Goal: Find specific fact: Find specific fact

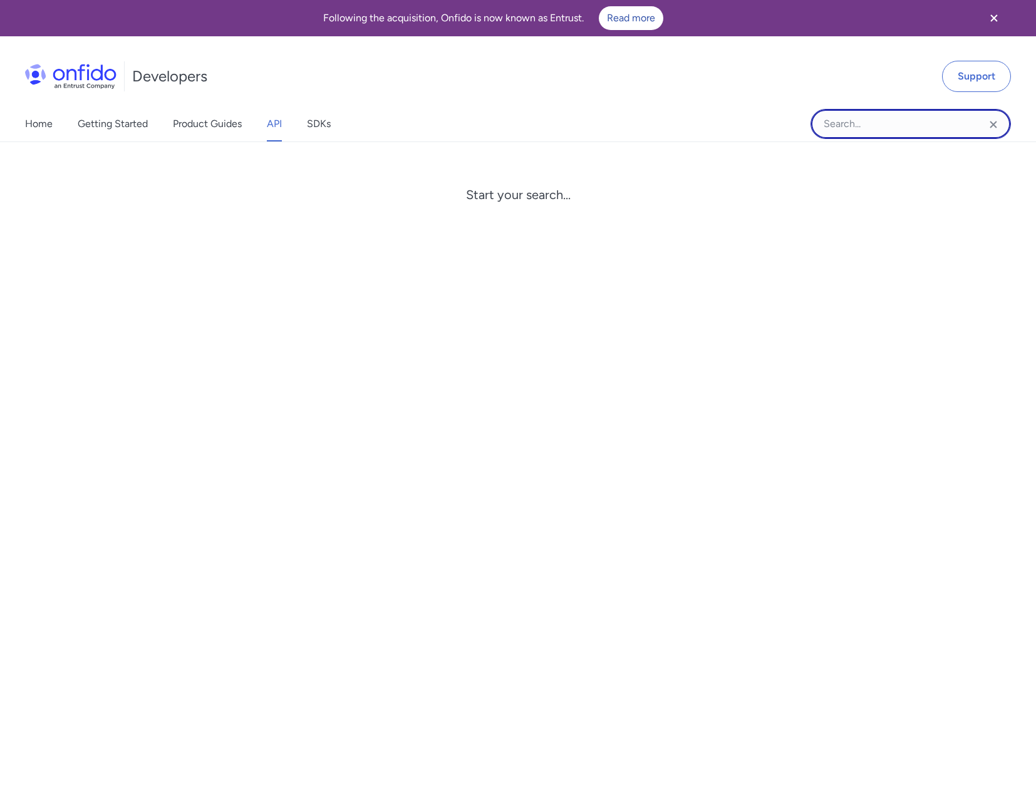
click at [850, 128] on input "Onfido search input field" at bounding box center [910, 124] width 200 height 30
type input "location"
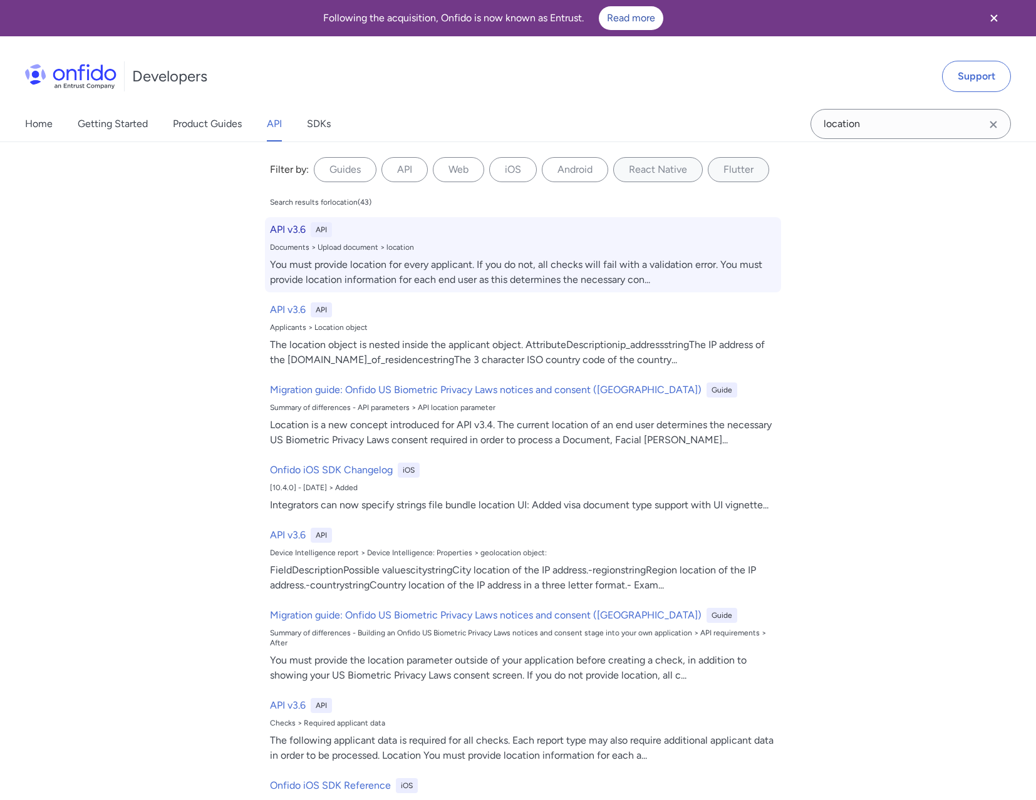
click at [605, 277] on div "You must provide location for every applicant. If you do not, all checks will f…" at bounding box center [523, 272] width 506 height 30
select select "http"
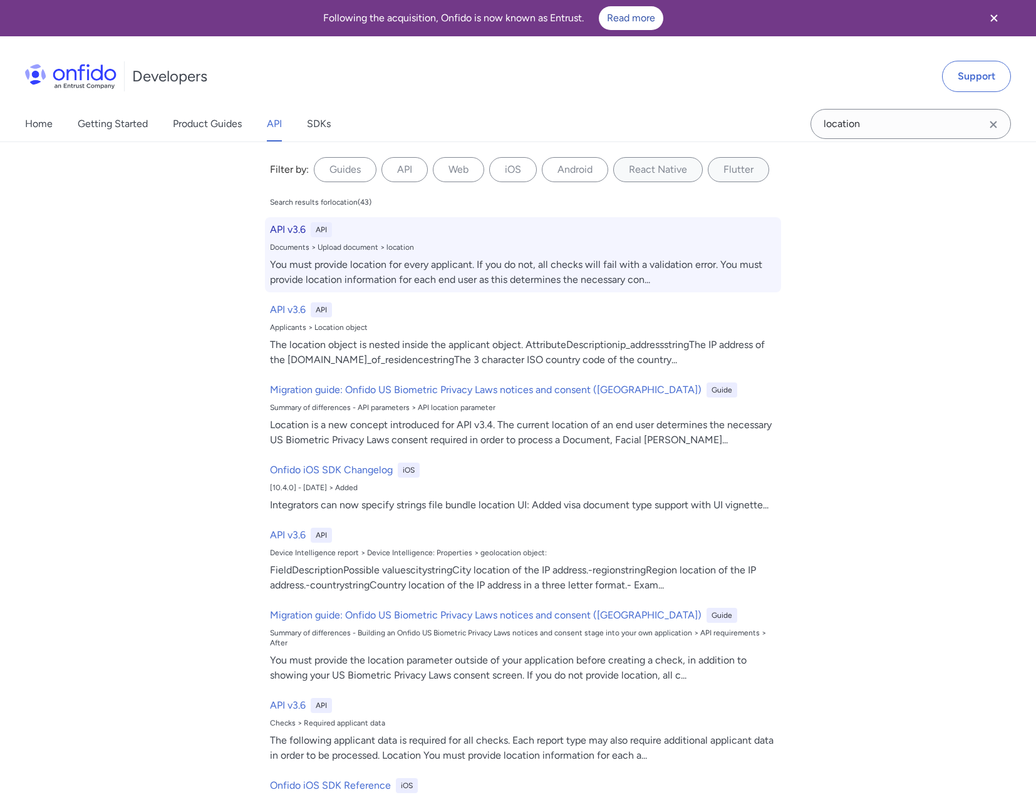
select select "http"
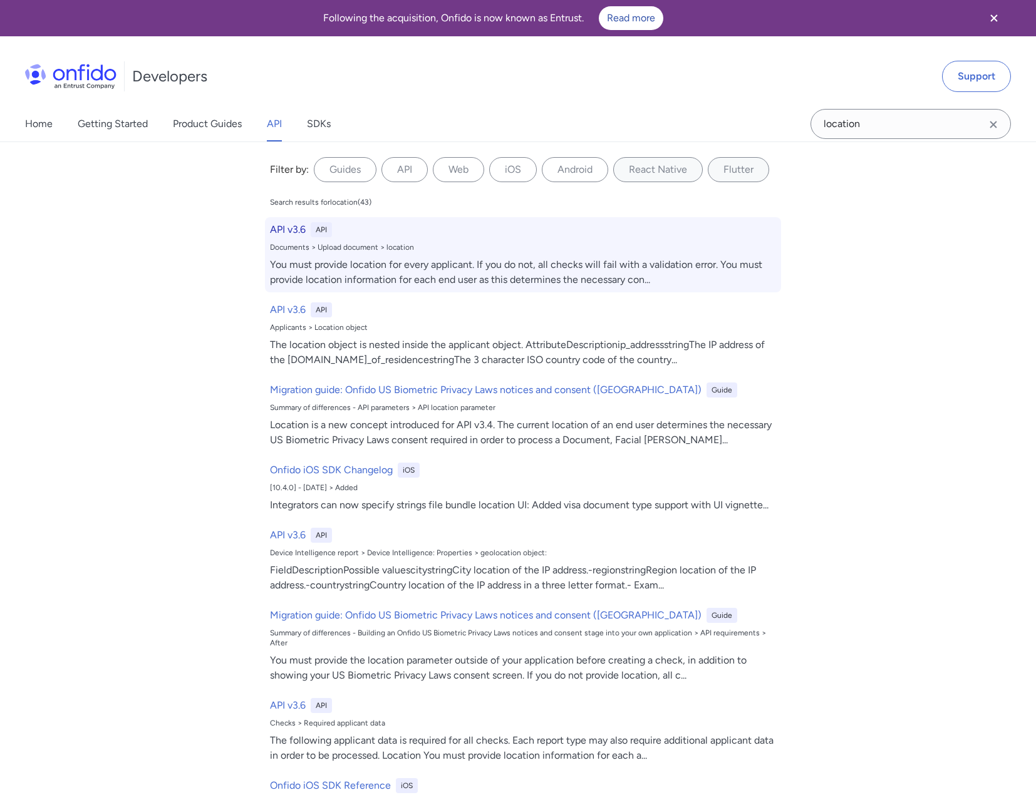
select select "http"
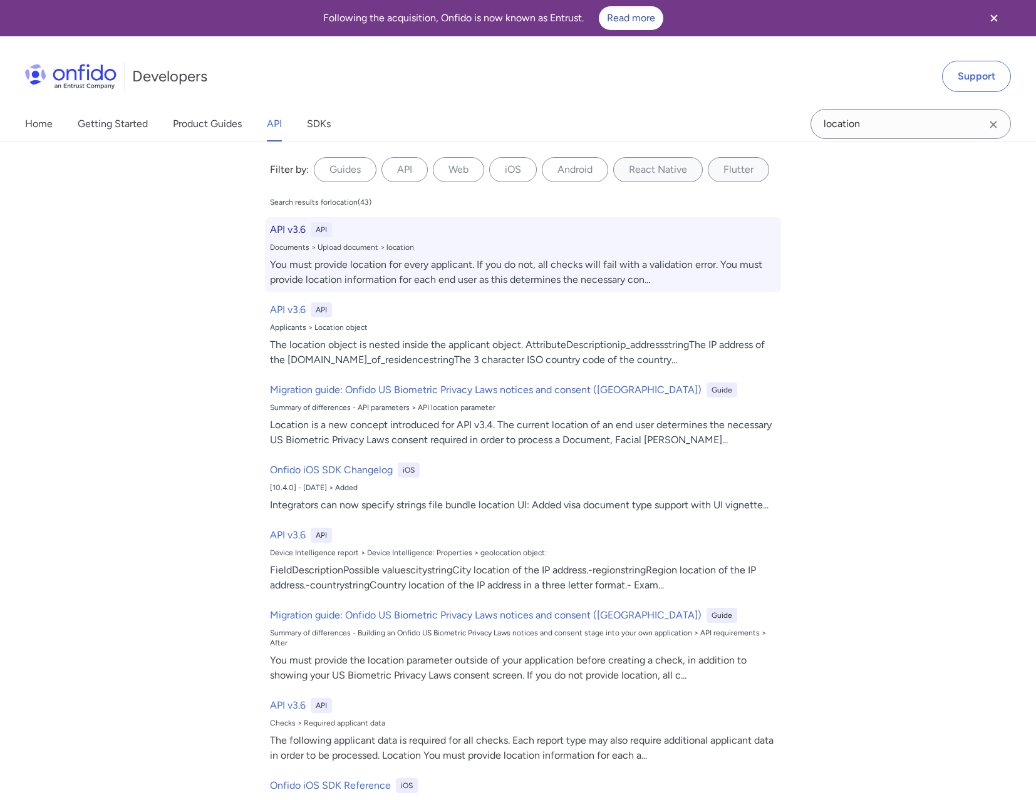
select select "http"
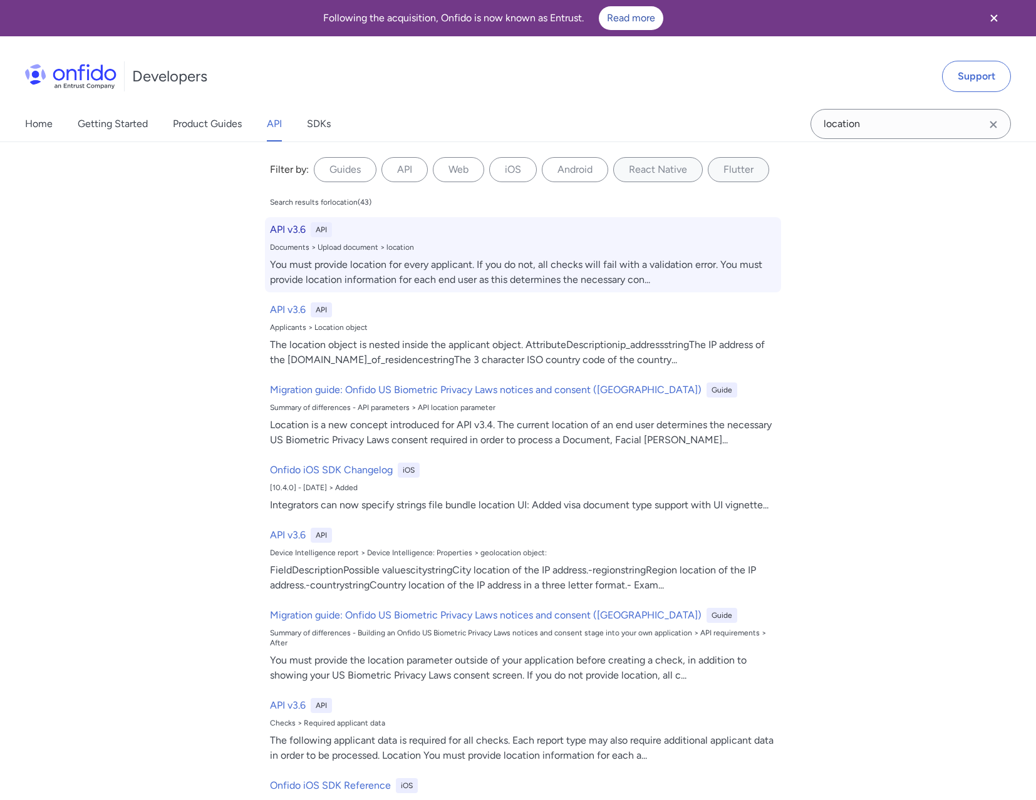
select select "http"
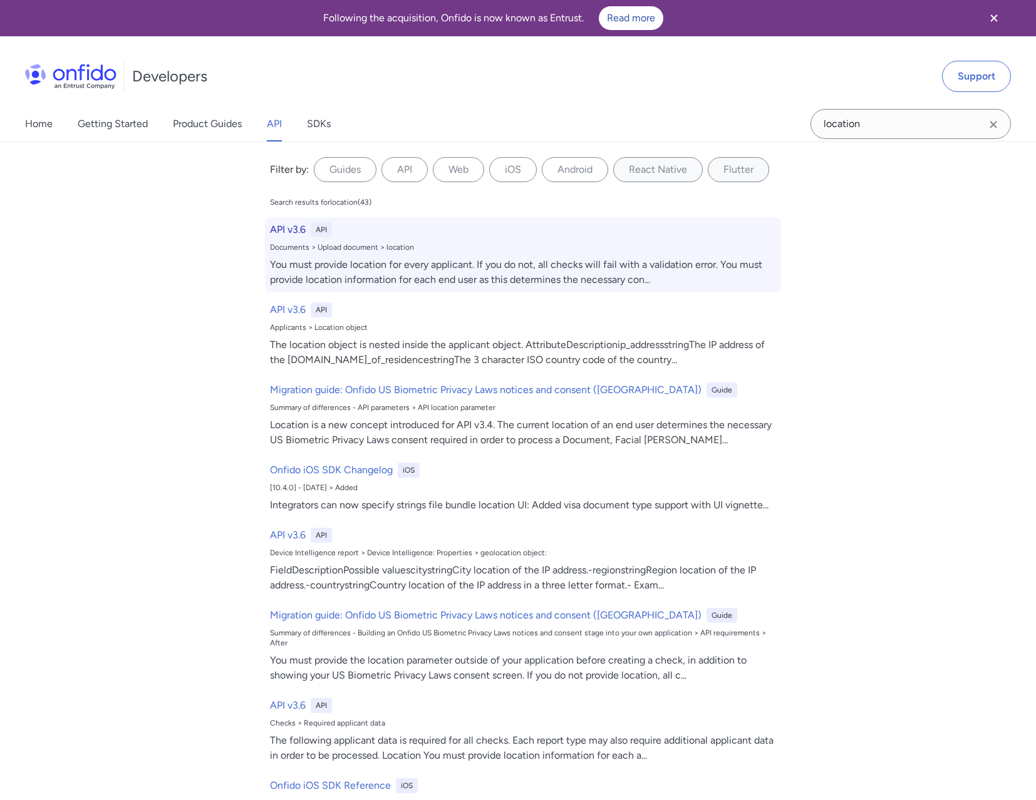
select select "http"
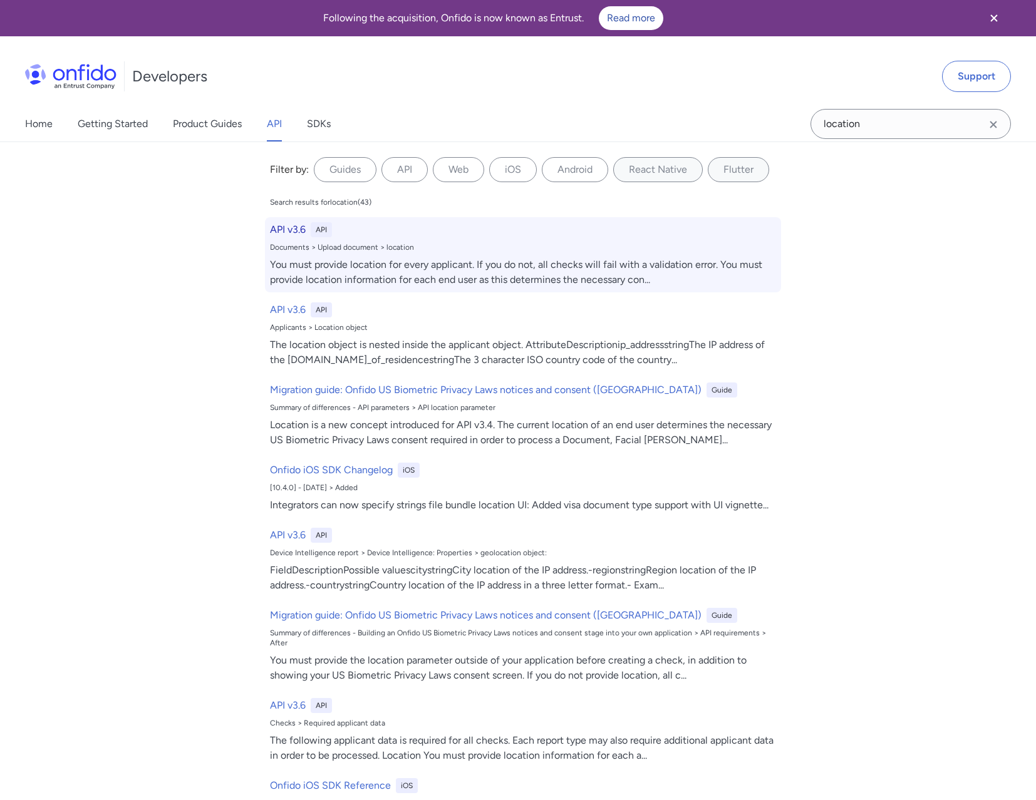
select select "http"
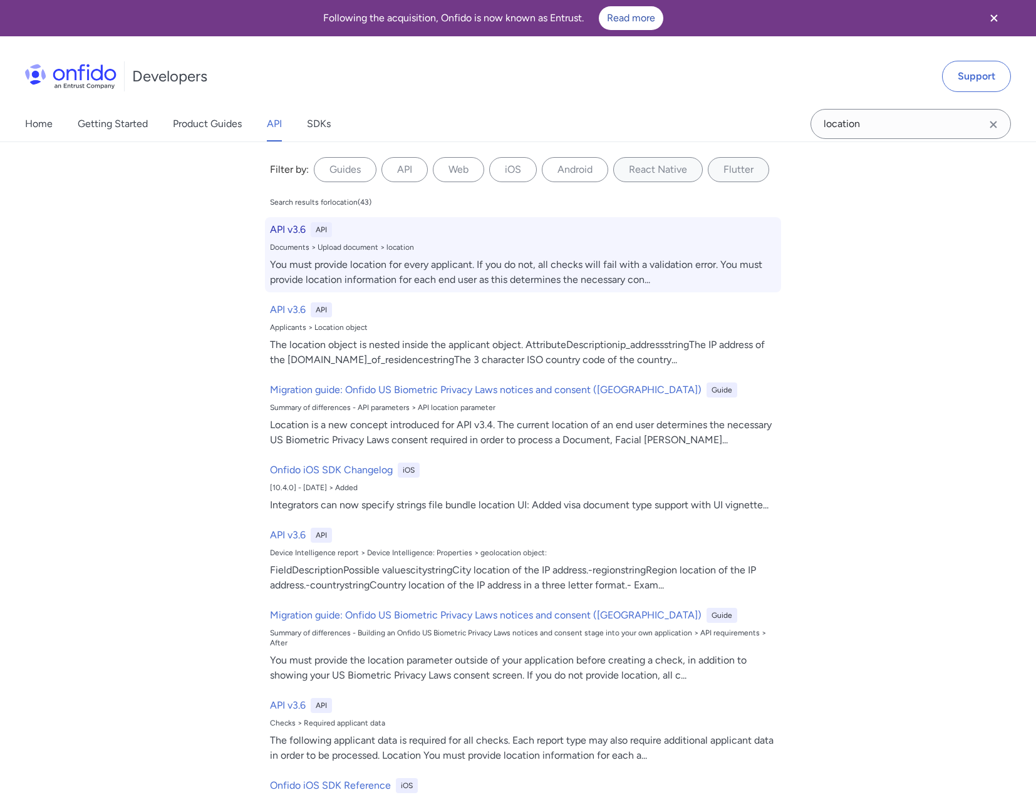
select select "http"
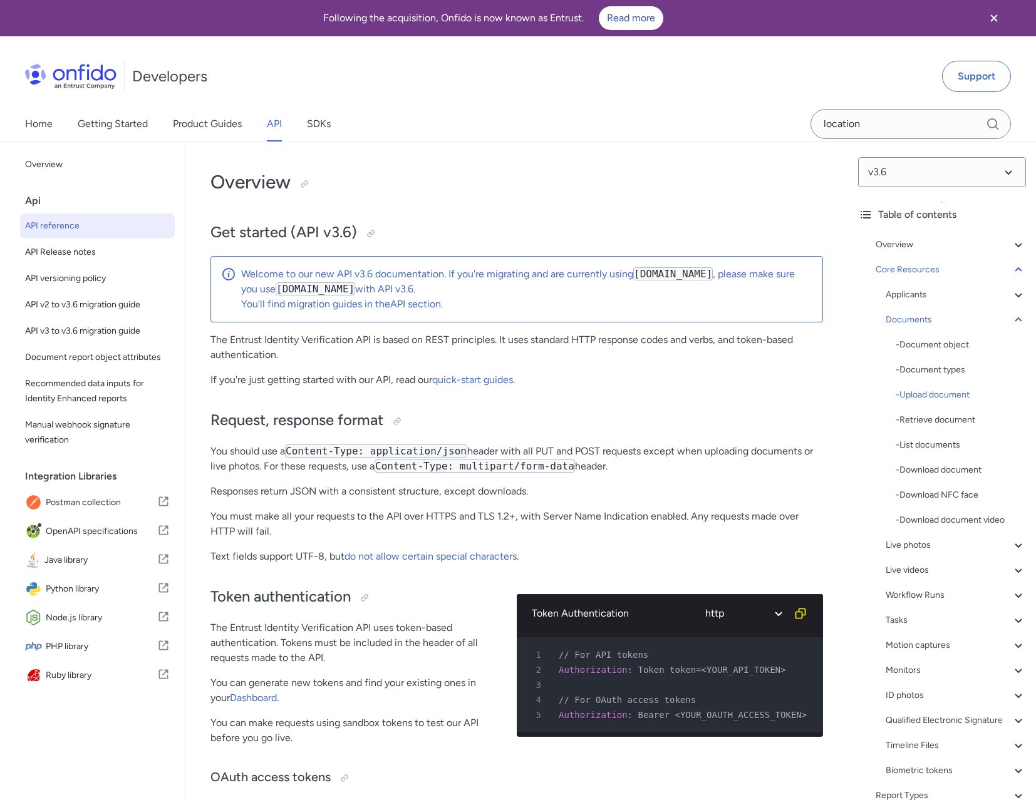
scroll to position [23089, 0]
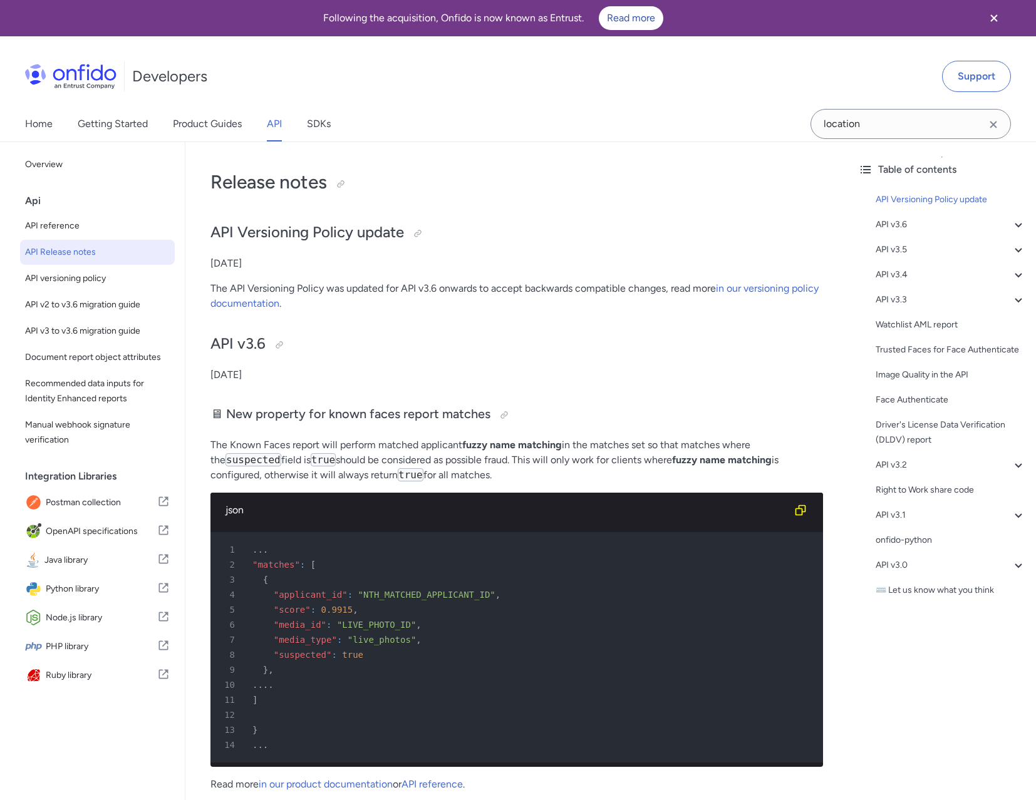
click at [83, 87] on img at bounding box center [70, 76] width 91 height 25
